Goal: Task Accomplishment & Management: Manage account settings

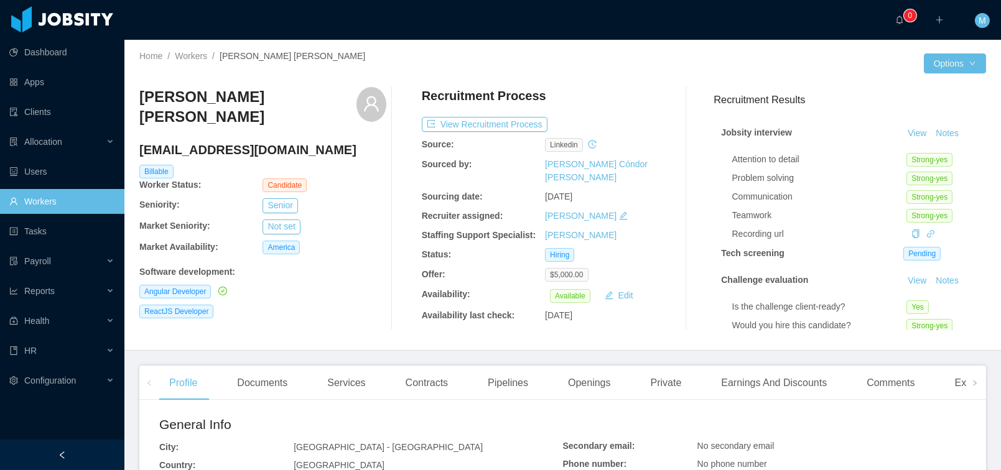
click at [364, 40] on div "Home / Workers / Lucas Fraga Trentin / Options Lucas Fraga Trentin lucasfragatr…" at bounding box center [562, 195] width 876 height 311
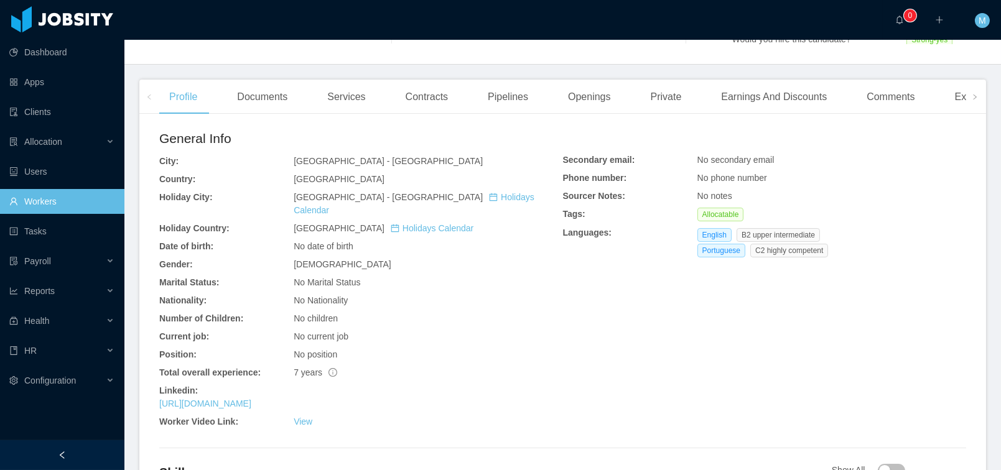
scroll to position [294, 0]
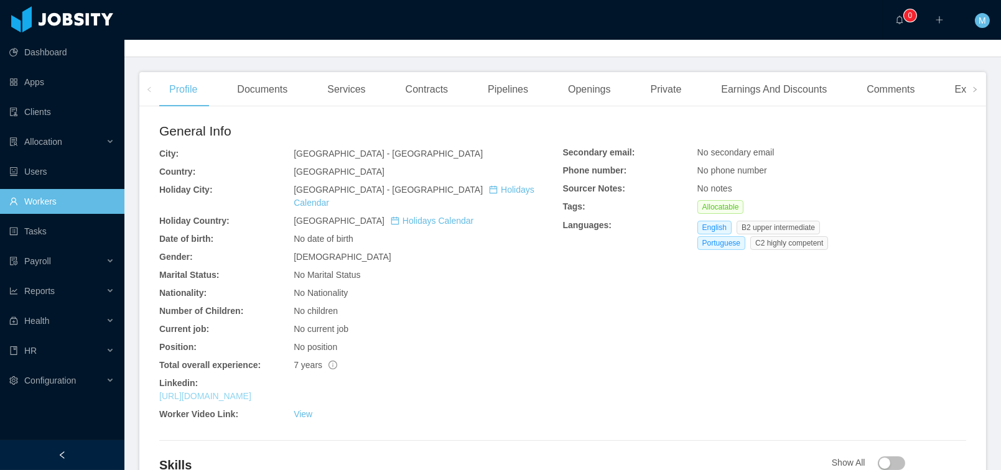
click at [205, 391] on link "https://www.linkedin.com/in/lucastrentindev" at bounding box center [205, 396] width 92 height 10
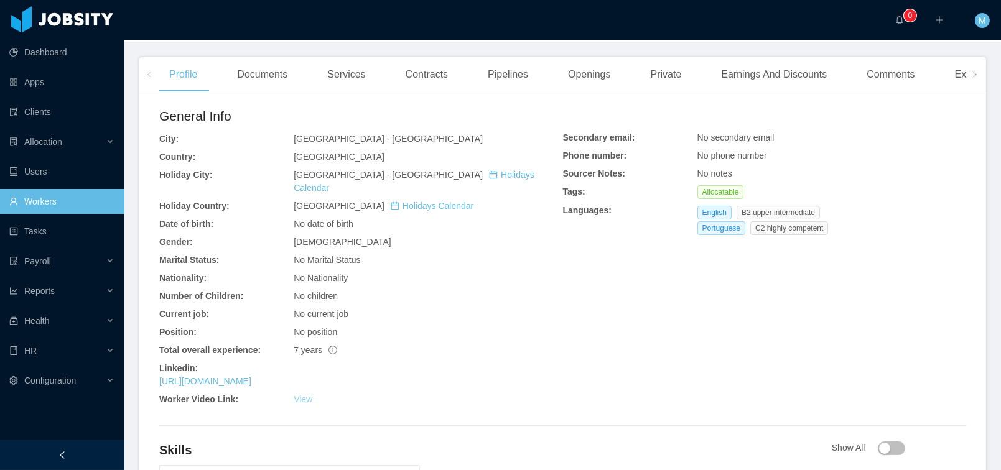
click at [300, 394] on link "View" at bounding box center [303, 399] width 19 height 10
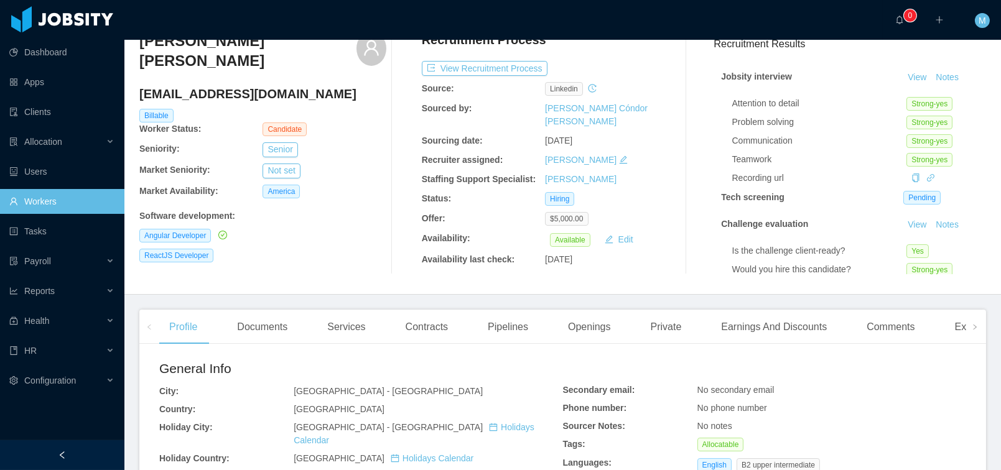
scroll to position [0, 0]
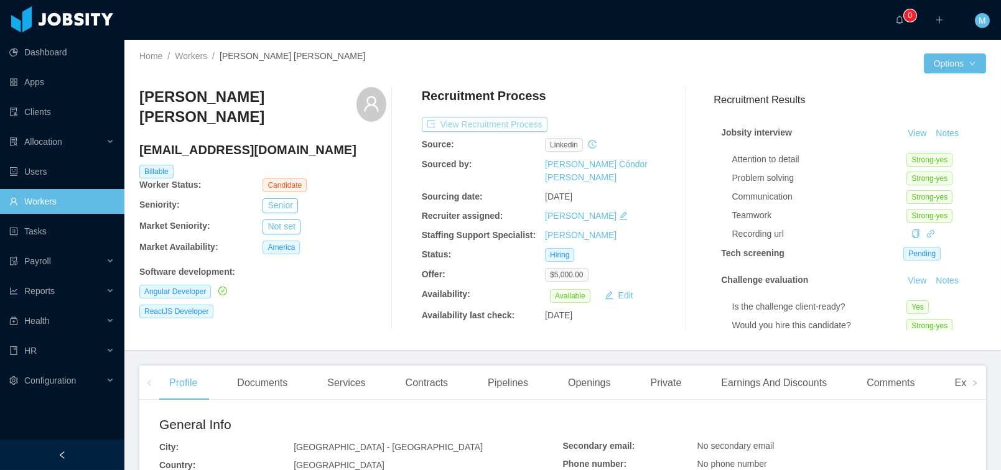
click at [499, 124] on button "View Recruitment Process" at bounding box center [485, 124] width 126 height 15
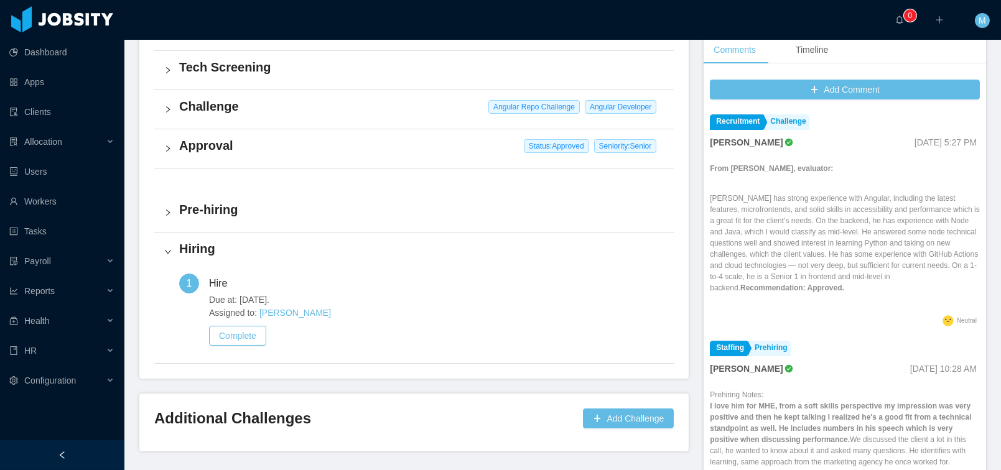
scroll to position [411, 0]
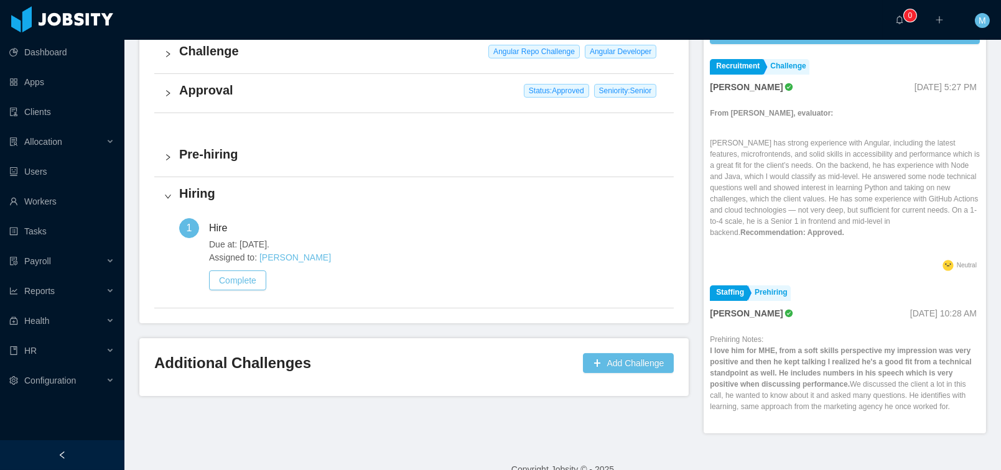
click at [208, 150] on h4 "Pre-hiring" at bounding box center [421, 154] width 485 height 17
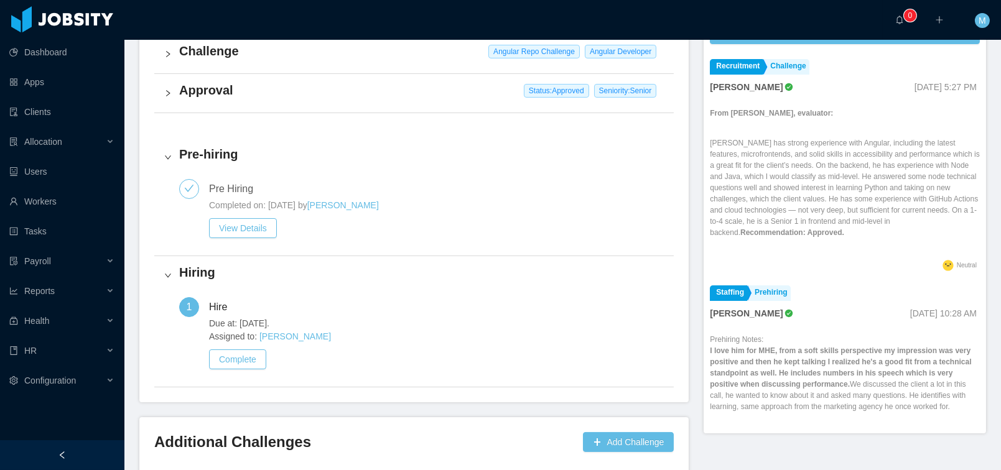
click at [206, 96] on h4 "Approval" at bounding box center [421, 89] width 485 height 17
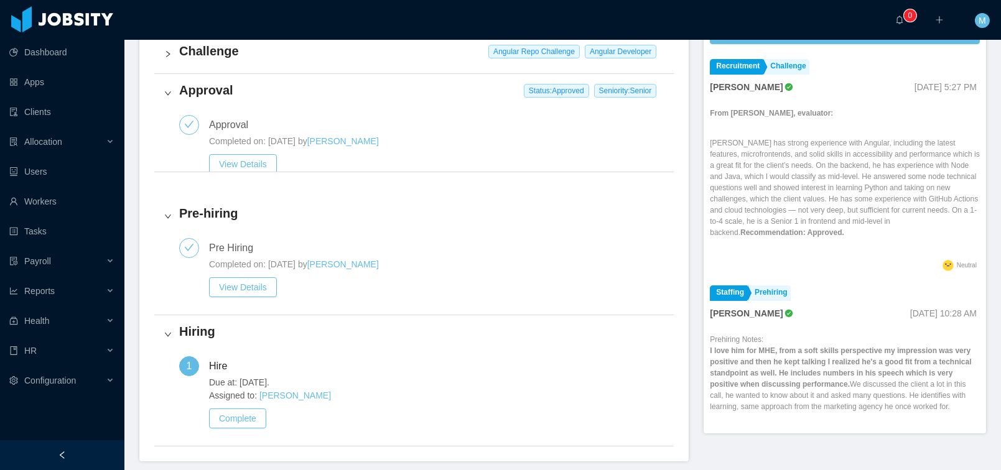
click at [215, 60] on div "Challenge Angular Repo Challenge Angular Developer" at bounding box center [413, 54] width 519 height 39
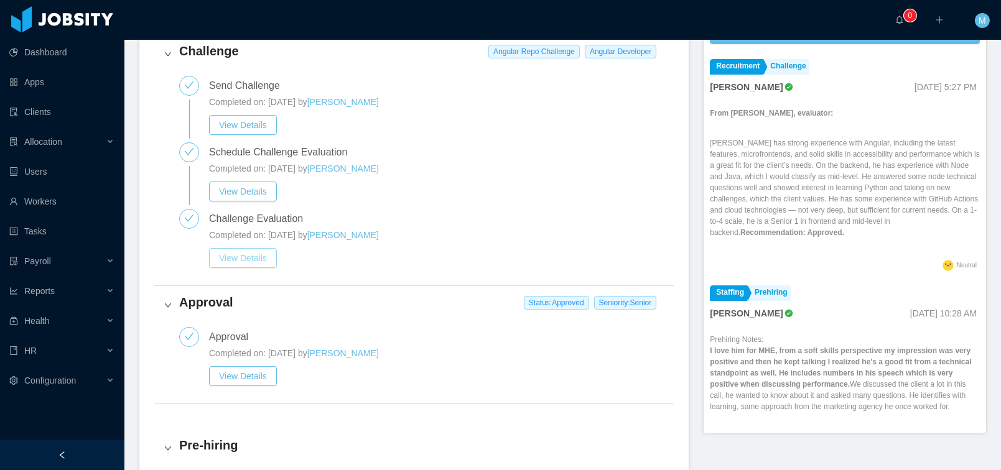
click at [253, 251] on button "View Details" at bounding box center [243, 258] width 68 height 20
click at [239, 370] on button "View Details" at bounding box center [243, 376] width 68 height 20
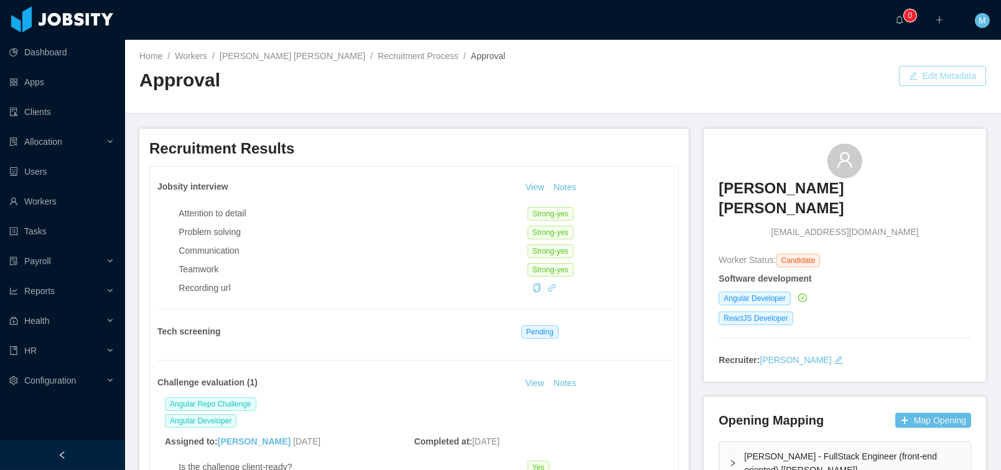
click at [921, 79] on button "Edit Metadata" at bounding box center [942, 76] width 87 height 20
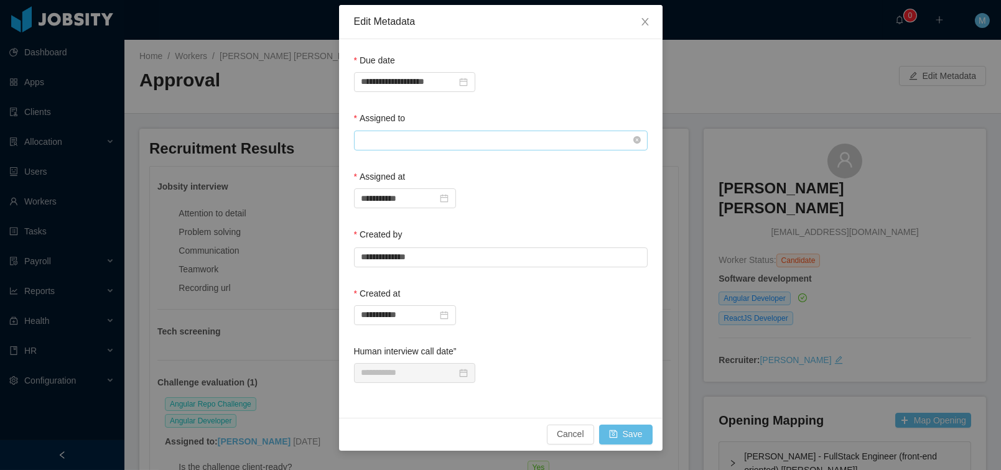
click at [462, 146] on input "text" at bounding box center [501, 141] width 294 height 20
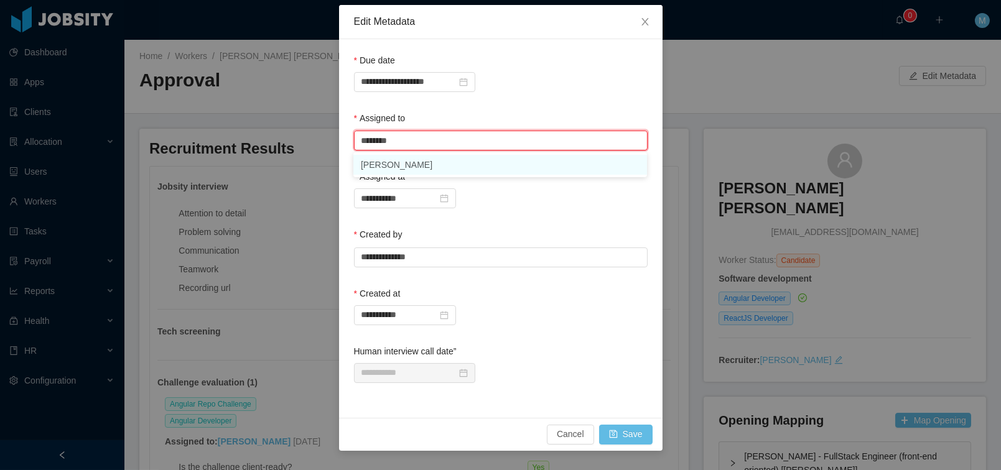
click at [414, 169] on li "Mauricio Lopez" at bounding box center [500, 165] width 294 height 20
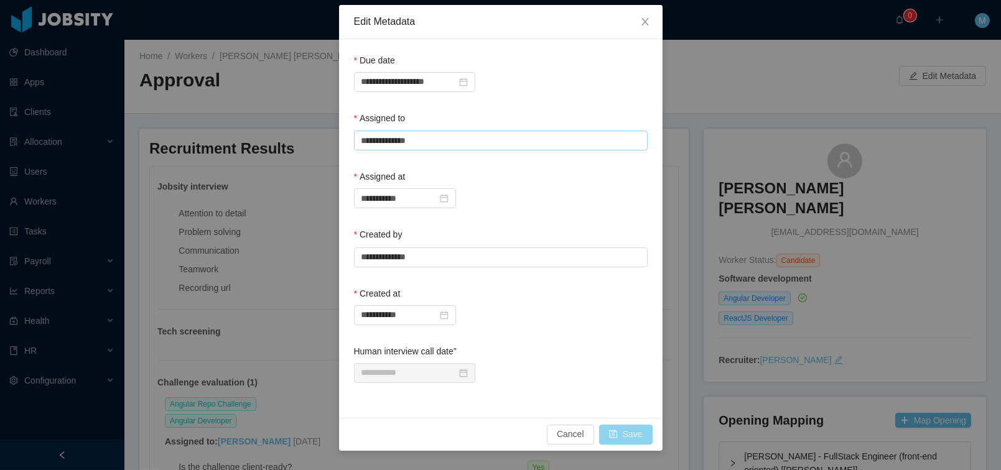
type input "**********"
click at [628, 433] on button "Save" at bounding box center [625, 435] width 53 height 20
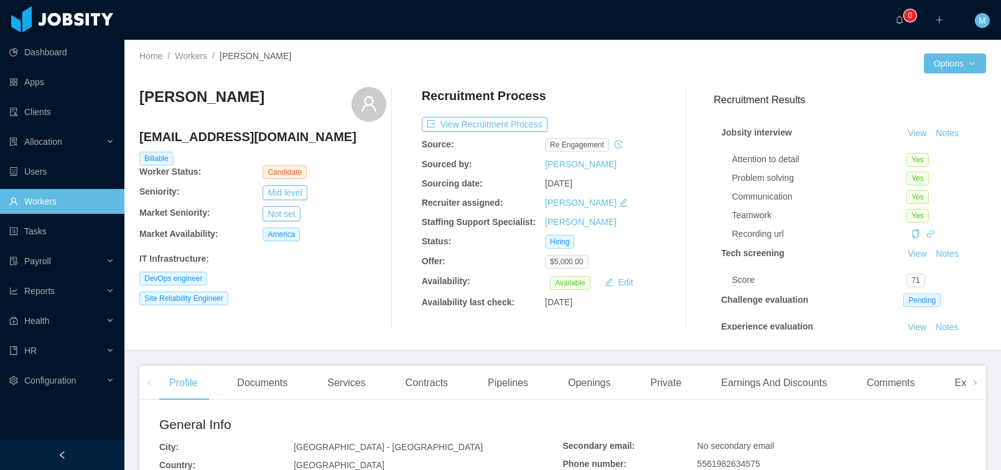
click at [322, 77] on div "Julio Saraiva contact@juliosaraiva.com Billable Worker Status: Candidate Senior…" at bounding box center [562, 208] width 847 height 263
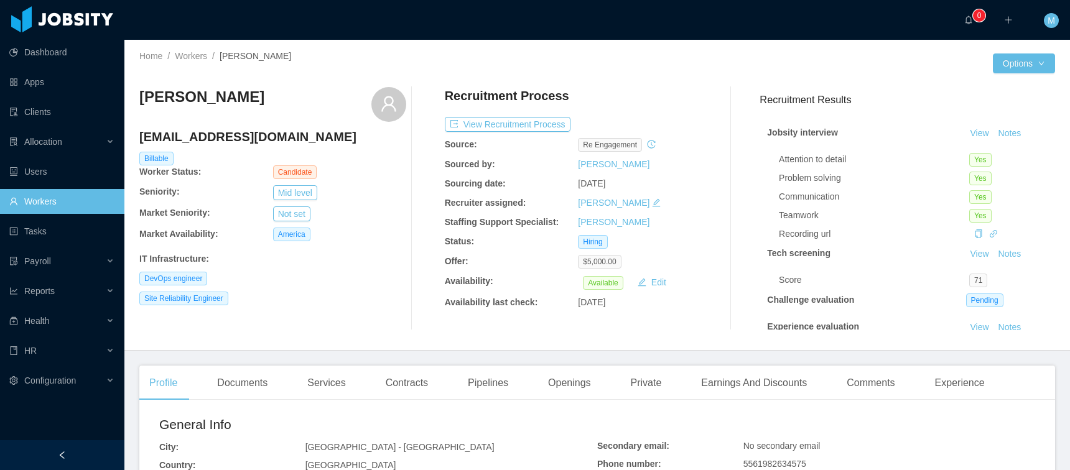
scroll to position [288, 0]
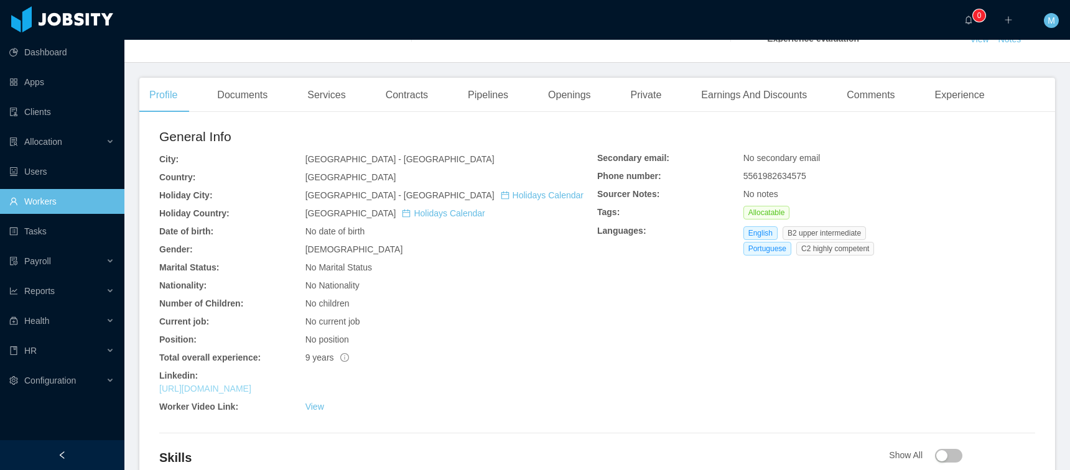
click at [225, 389] on link "https://www.linkedin.com/in/ojuliosaraiva" at bounding box center [205, 389] width 92 height 10
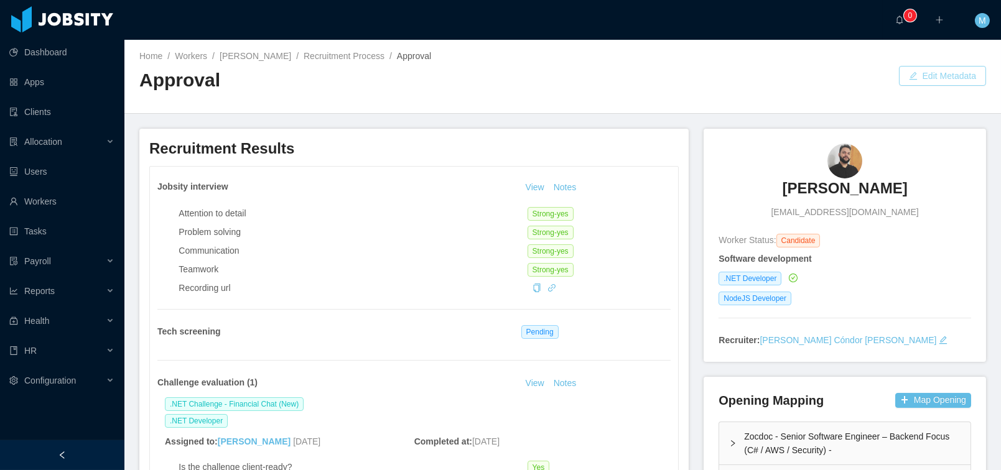
click at [938, 77] on button "Edit Metadata" at bounding box center [942, 76] width 87 height 20
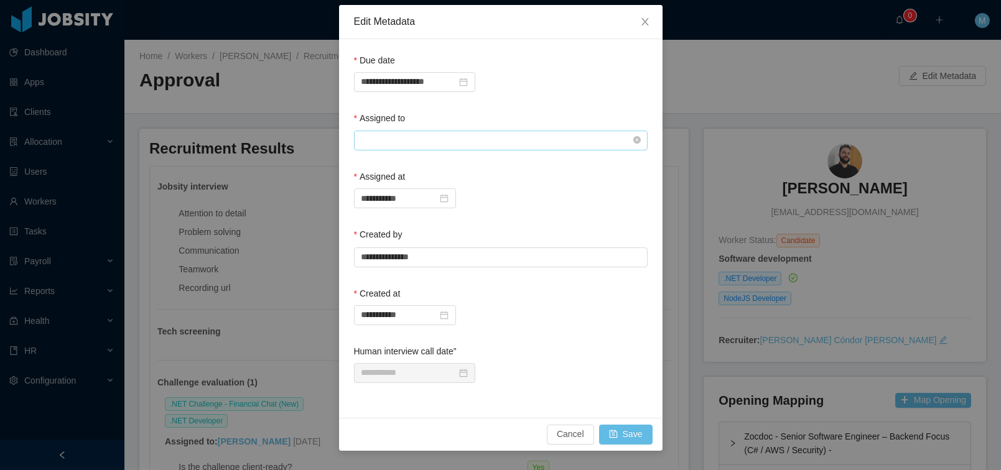
click at [441, 142] on input "text" at bounding box center [501, 141] width 294 height 20
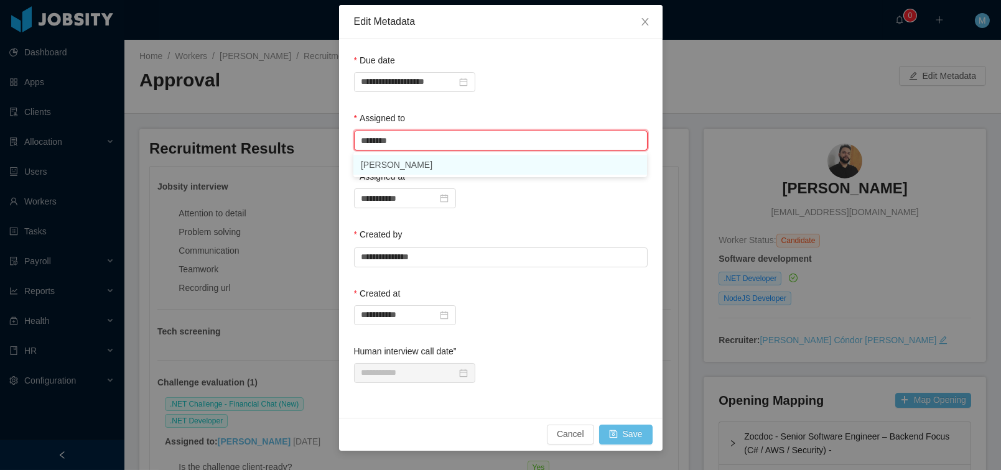
click at [400, 169] on li "Mauricio Lopez" at bounding box center [500, 165] width 294 height 20
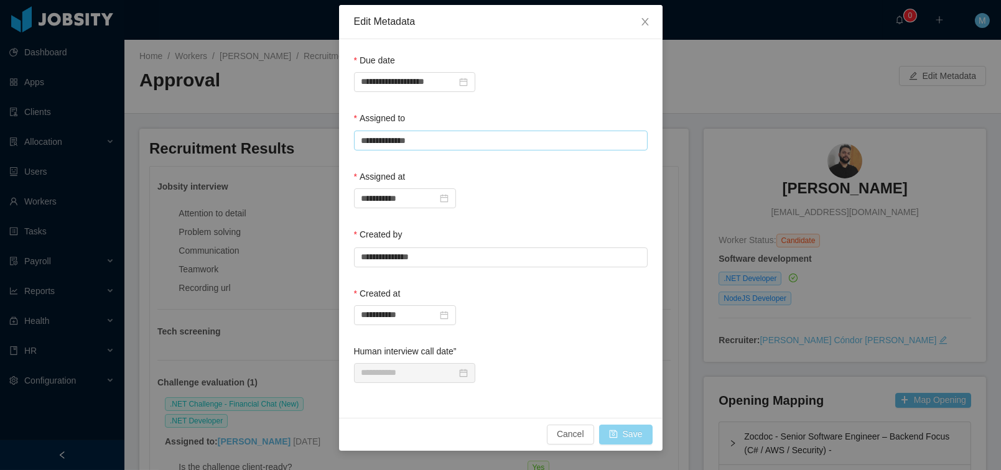
type input "**********"
click at [637, 433] on button "Save" at bounding box center [625, 435] width 53 height 20
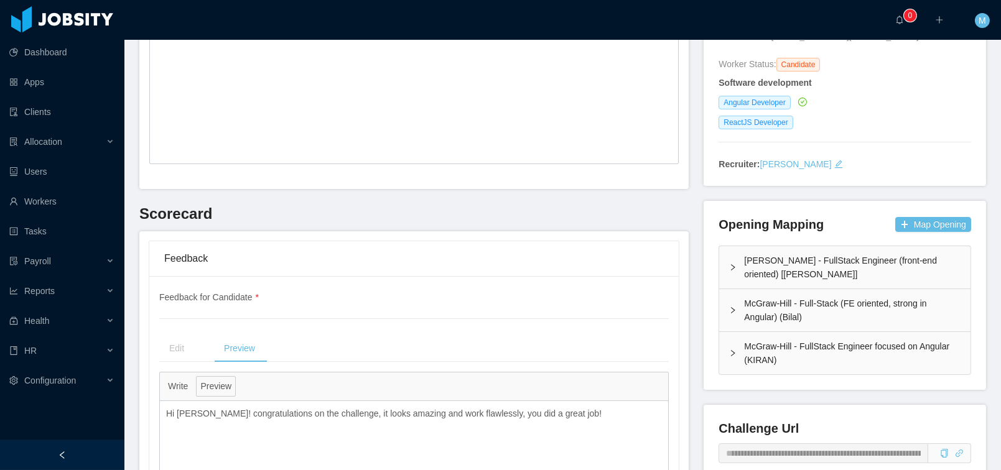
scroll to position [228, 0]
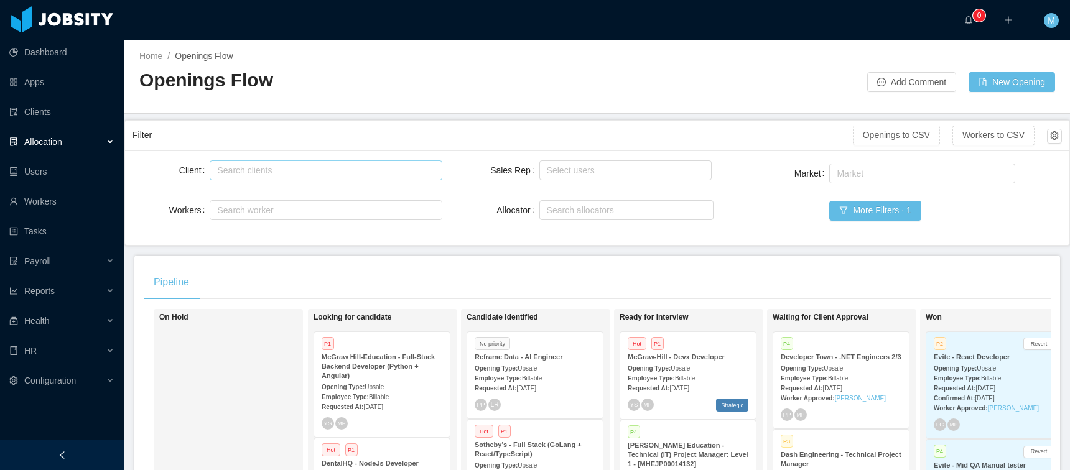
scroll to position [254, 0]
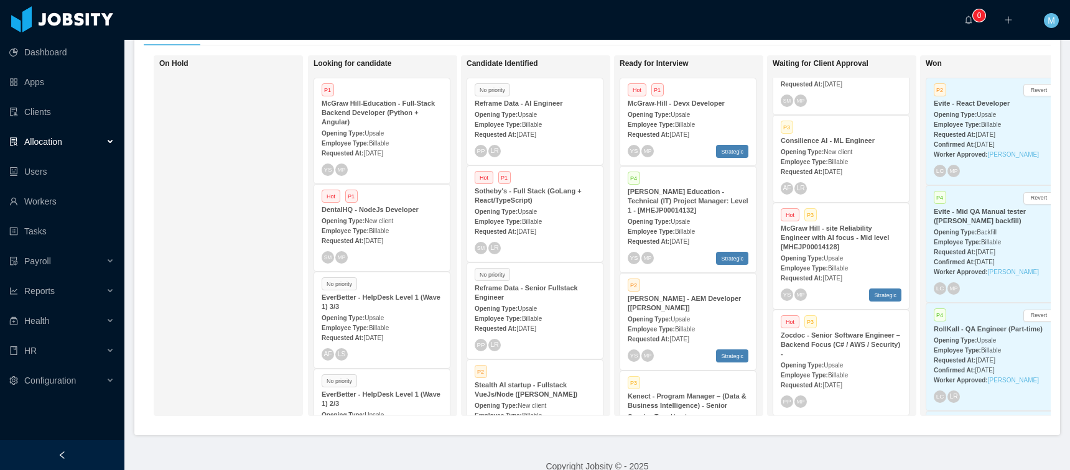
click at [814, 245] on strong "McGraw Hill - site Reliability Engineer with AI focus - Mid level [MHEJP0001412…" at bounding box center [835, 238] width 108 height 26
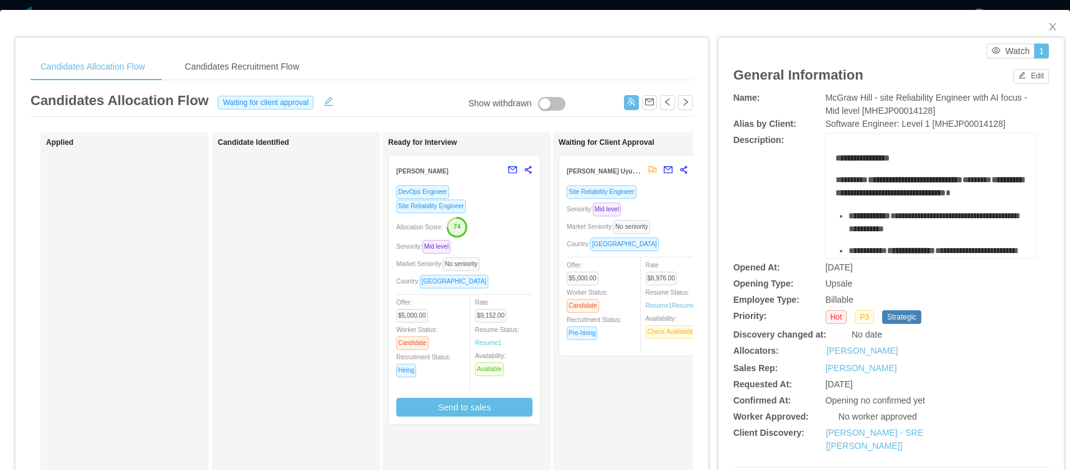
click at [448, 173] on div "[PERSON_NAME]" at bounding box center [448, 170] width 105 height 23
click at [426, 177] on div "[PERSON_NAME]" at bounding box center [448, 170] width 105 height 23
click at [397, 41] on div "Candidates Allocation Flow Candidates Recruitment Flow Candidates Allocation Fl…" at bounding box center [362, 408] width 692 height 741
click at [448, 354] on span "Recruitment Status: Hiring" at bounding box center [423, 364] width 55 height 20
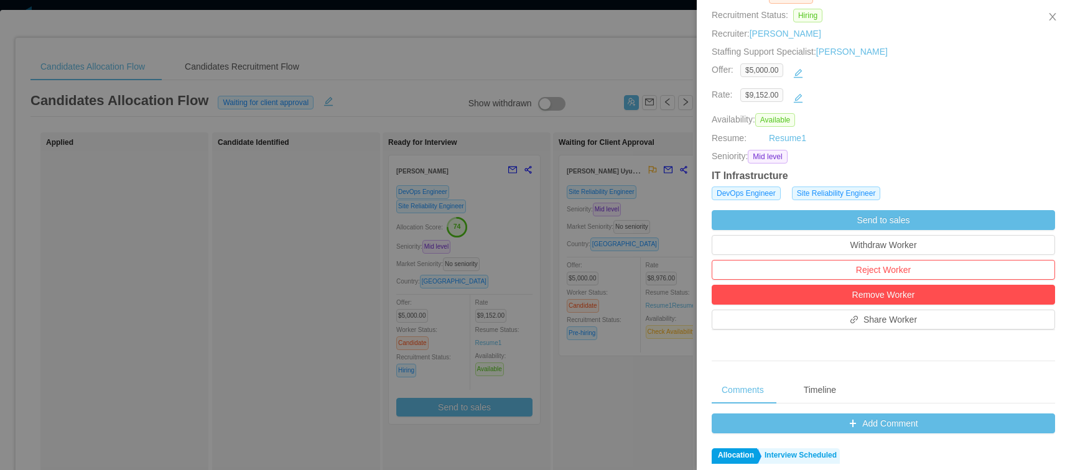
scroll to position [486, 0]
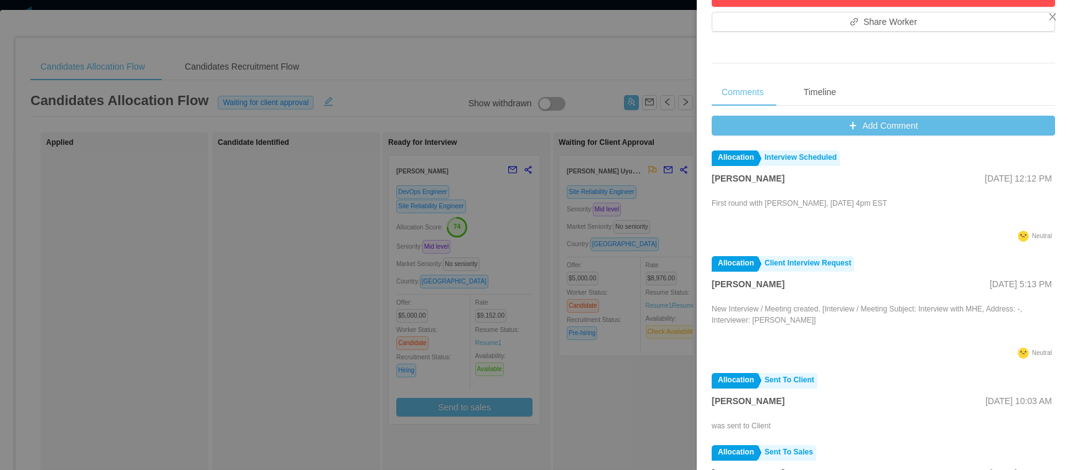
click at [600, 190] on div at bounding box center [535, 235] width 1070 height 470
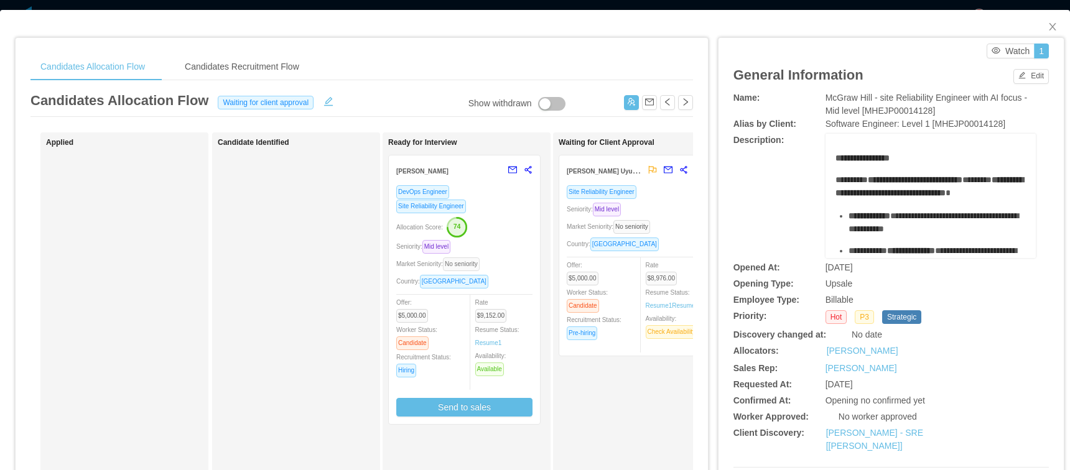
click at [480, 259] on span "No seniority" at bounding box center [461, 265] width 37 height 14
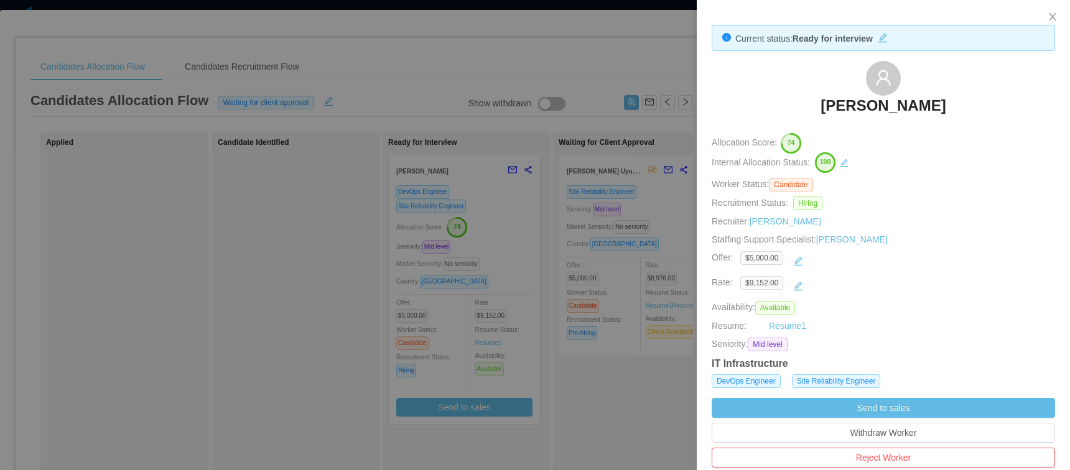
click at [644, 79] on div at bounding box center [535, 235] width 1070 height 470
